Goal: Task Accomplishment & Management: Use online tool/utility

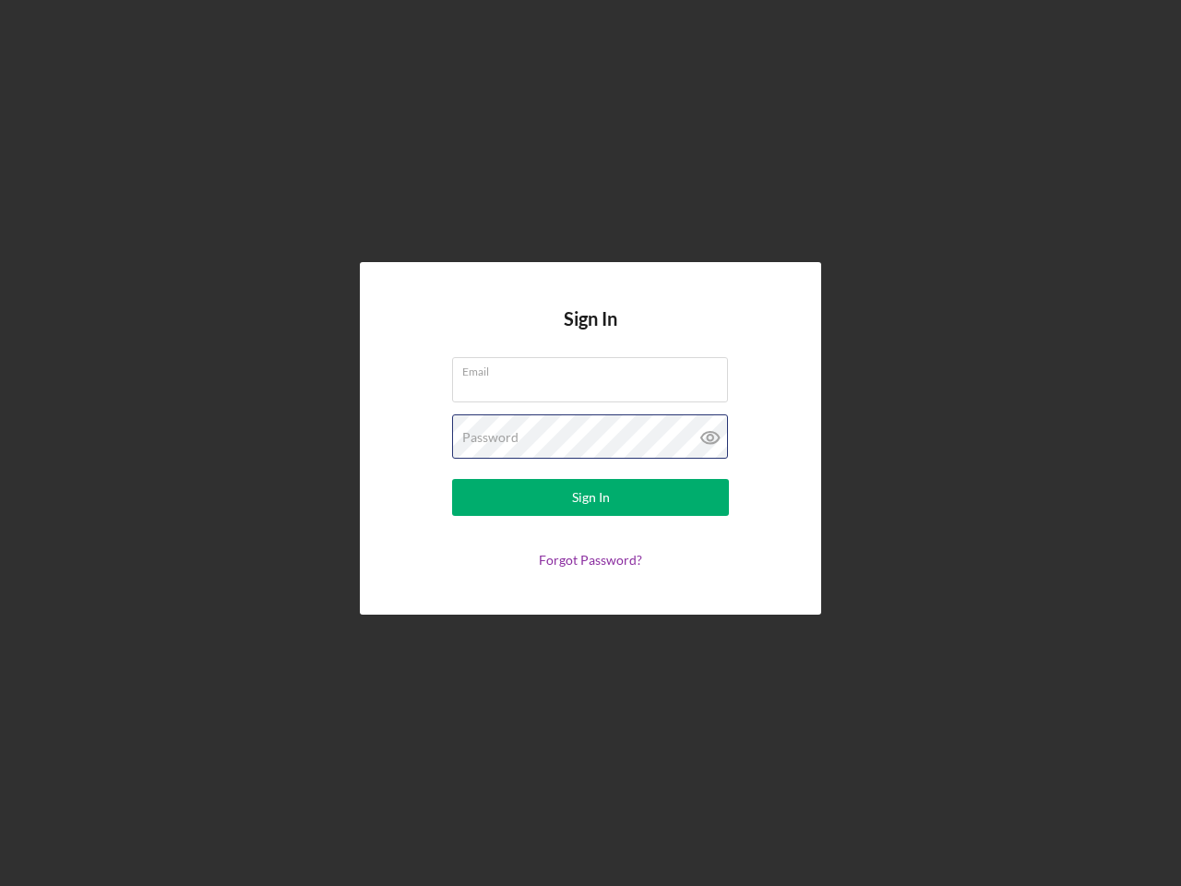
click at [591, 443] on div "Password" at bounding box center [590, 437] width 277 height 46
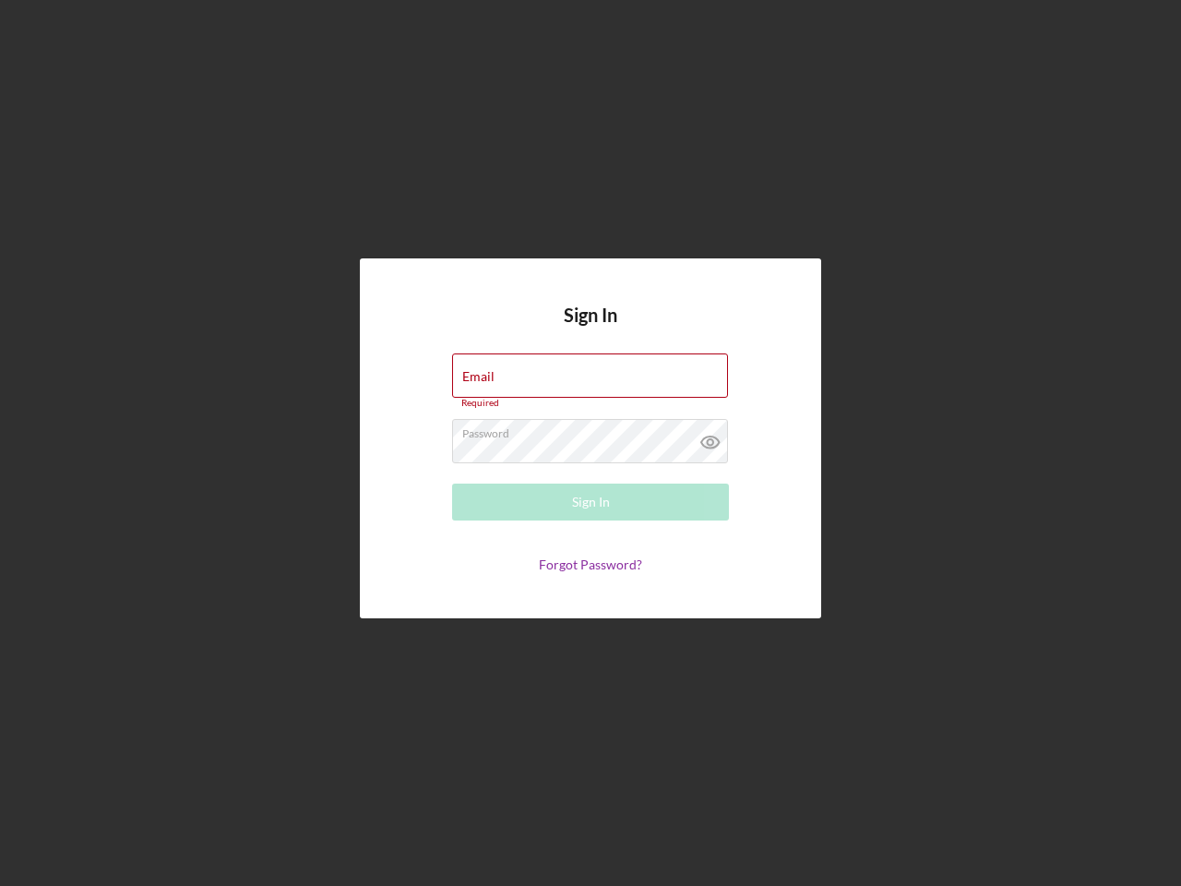
click at [711, 437] on icon at bounding box center [711, 442] width 46 height 46
